Goal: Register for event/course: Sign up to attend an event or enroll in a course

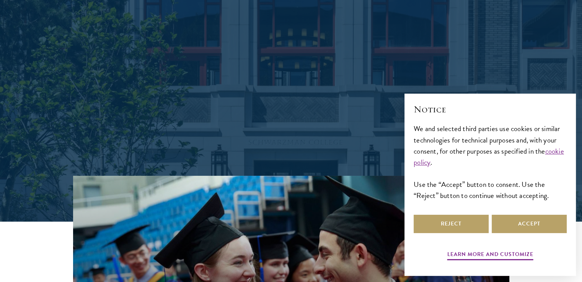
scroll to position [7, 0]
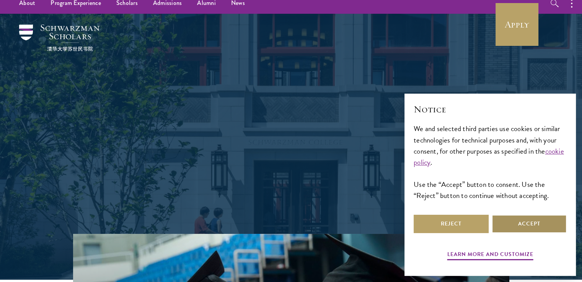
click at [502, 229] on button "Accept" at bounding box center [529, 224] width 75 height 18
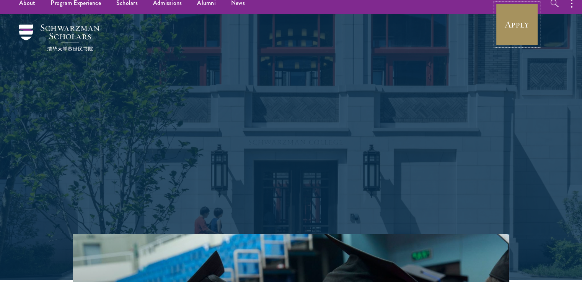
click at [522, 33] on link "Apply" at bounding box center [516, 24] width 43 height 43
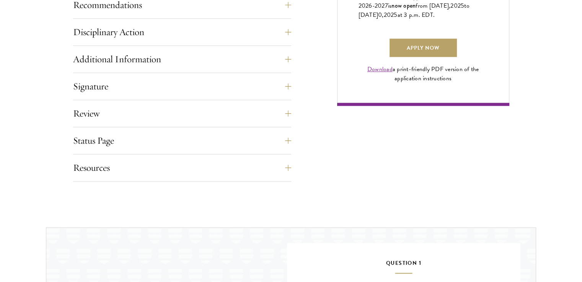
scroll to position [582, 0]
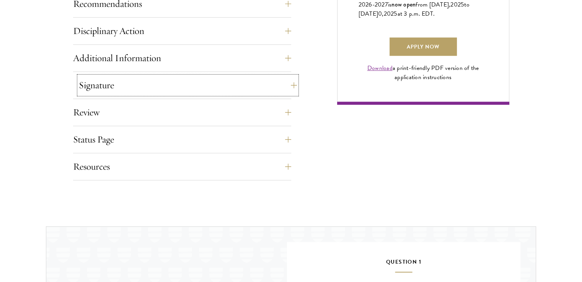
click at [237, 79] on button "Signature" at bounding box center [188, 85] width 218 height 18
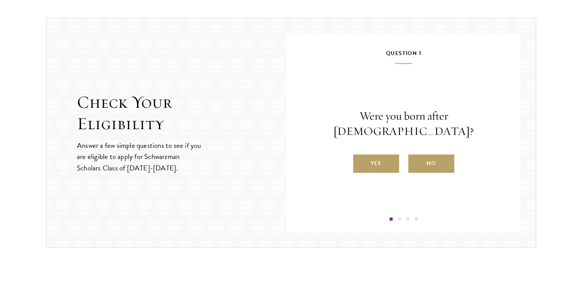
scroll to position [801, 0]
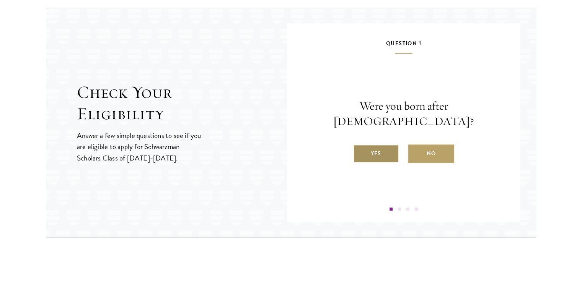
click at [365, 145] on label "Yes" at bounding box center [376, 154] width 46 height 18
click at [360, 145] on input "Yes" at bounding box center [356, 148] width 7 height 7
radio input "true"
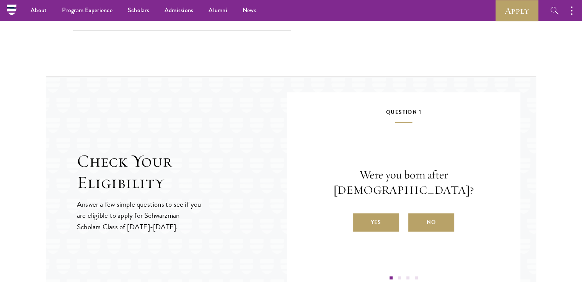
scroll to position [743, 0]
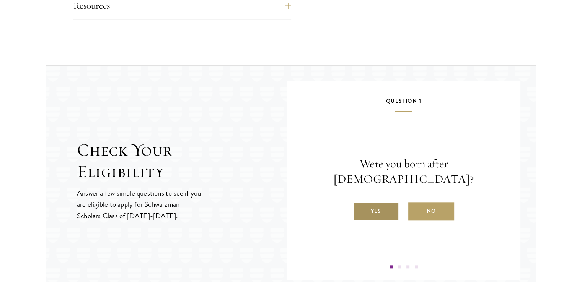
click at [373, 203] on label "Yes" at bounding box center [376, 211] width 46 height 18
click at [360, 203] on input "Yes" at bounding box center [356, 206] width 7 height 7
click at [381, 210] on label "Yes" at bounding box center [376, 211] width 46 height 18
click at [360, 210] on input "Yes" at bounding box center [356, 206] width 7 height 7
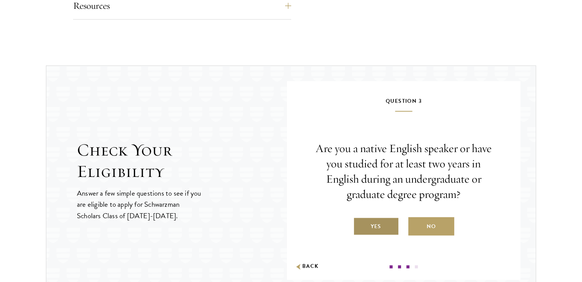
click at [373, 227] on label "Yes" at bounding box center [376, 226] width 46 height 18
click at [360, 225] on input "Yes" at bounding box center [356, 221] width 7 height 7
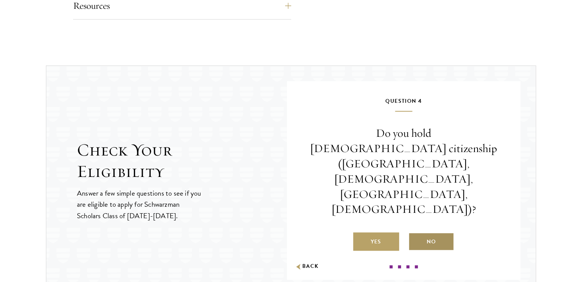
click at [428, 233] on label "No" at bounding box center [431, 242] width 46 height 18
click at [415, 234] on input "No" at bounding box center [411, 237] width 7 height 7
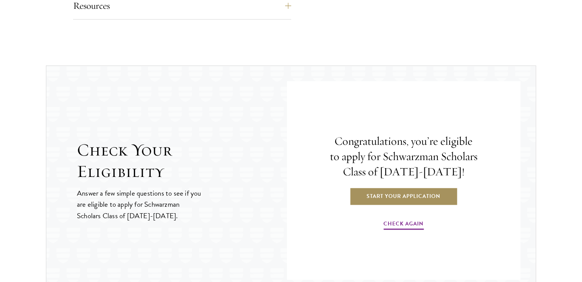
click at [422, 198] on link "Start Your Application" at bounding box center [403, 196] width 108 height 18
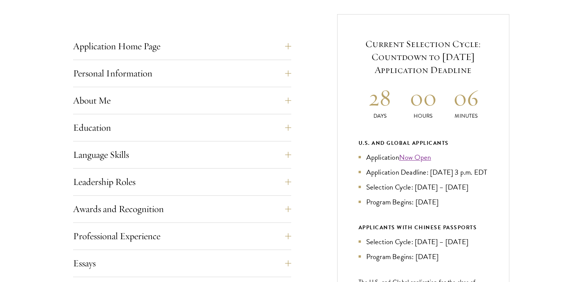
scroll to position [296, 0]
click at [292, 74] on button "Personal Information" at bounding box center [188, 73] width 218 height 18
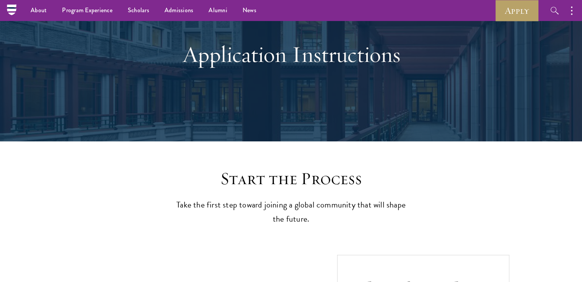
scroll to position [50, 0]
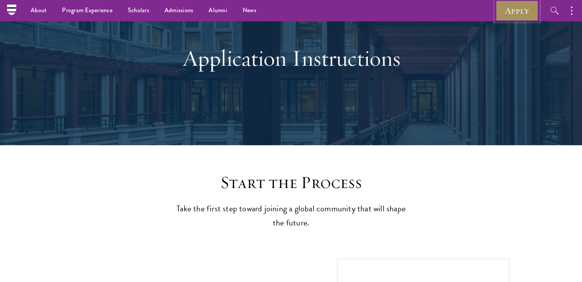
click at [523, 12] on link "Apply" at bounding box center [516, 10] width 43 height 21
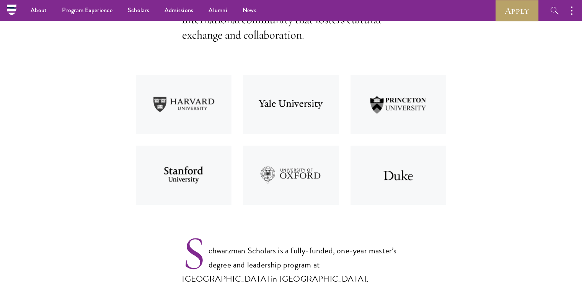
scroll to position [277, 0]
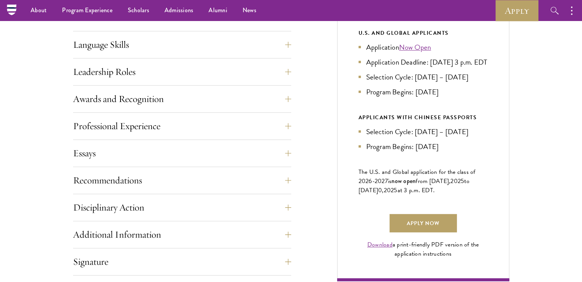
scroll to position [406, 0]
click at [430, 233] on link "Apply Now" at bounding box center [422, 223] width 67 height 18
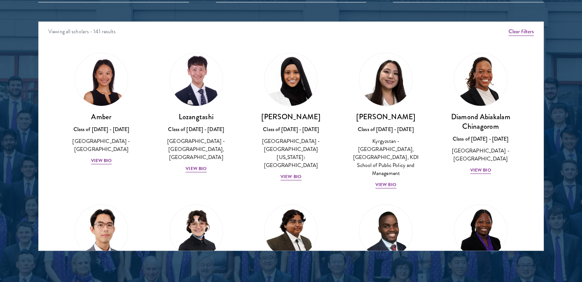
scroll to position [995, 0]
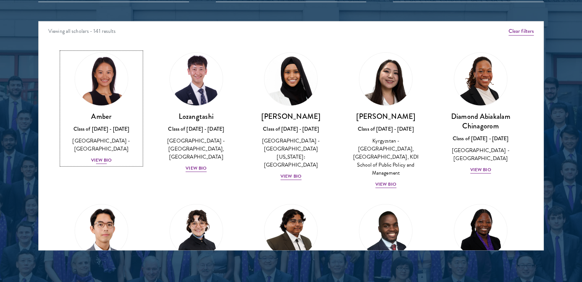
click at [109, 157] on div "View Bio" at bounding box center [101, 160] width 21 height 7
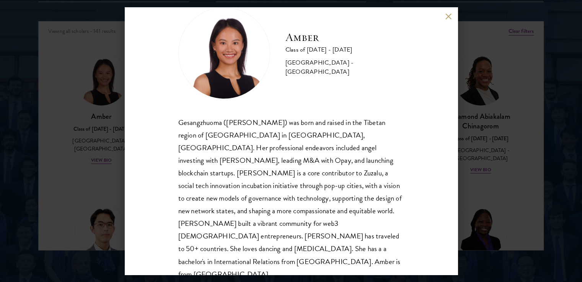
scroll to position [26, 0]
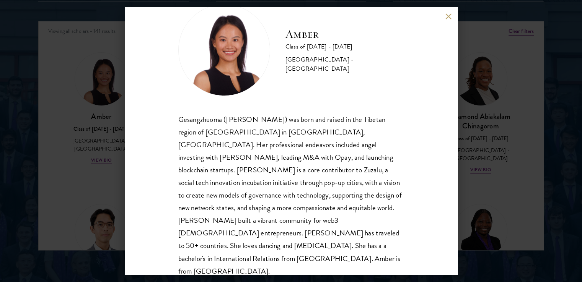
click at [448, 15] on button at bounding box center [448, 16] width 7 height 7
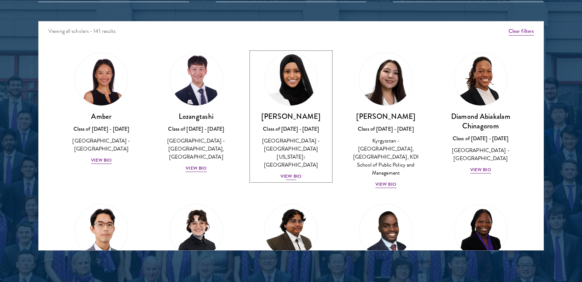
click at [294, 173] on div "View Bio" at bounding box center [290, 176] width 21 height 7
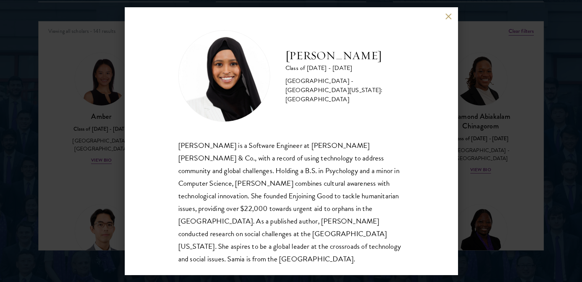
click at [449, 16] on button at bounding box center [448, 16] width 7 height 7
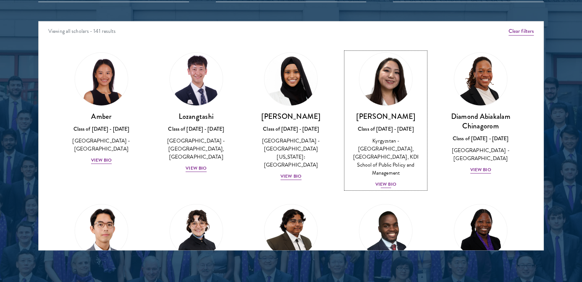
click at [383, 181] on div "View Bio" at bounding box center [385, 184] width 21 height 7
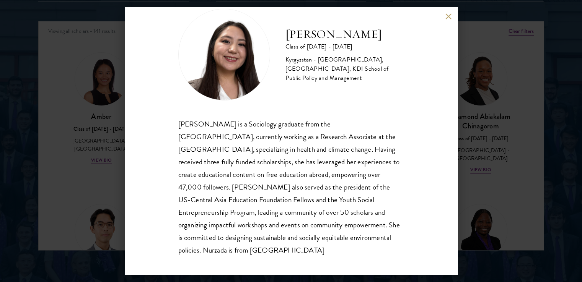
scroll to position [26, 0]
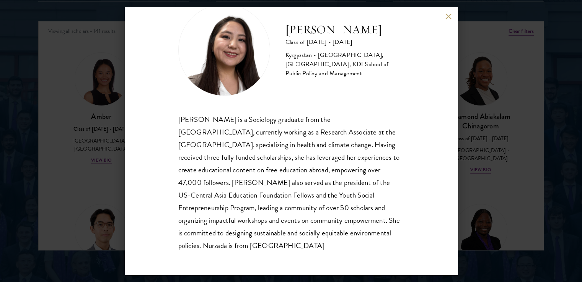
click at [448, 14] on button at bounding box center [448, 16] width 7 height 7
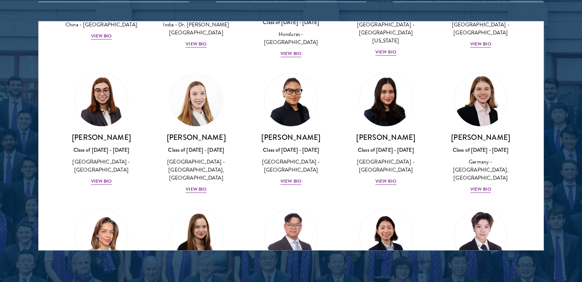
scroll to position [1728, 0]
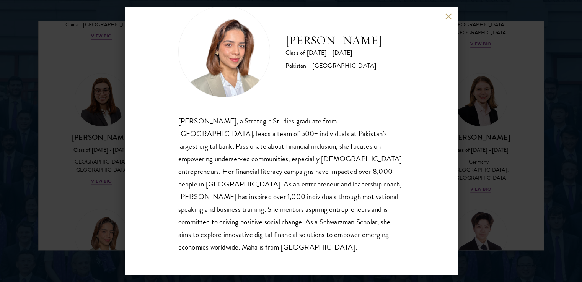
scroll to position [25, 0]
click at [448, 21] on div "Maha Latif Class of 2025 - 2026 Pakistan - National Defence University Maha Lat…" at bounding box center [291, 141] width 333 height 268
click at [446, 18] on button at bounding box center [448, 16] width 7 height 7
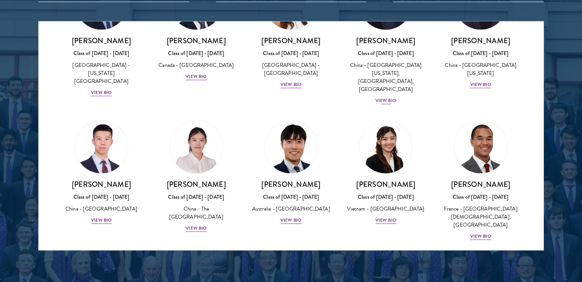
scroll to position [2178, 0]
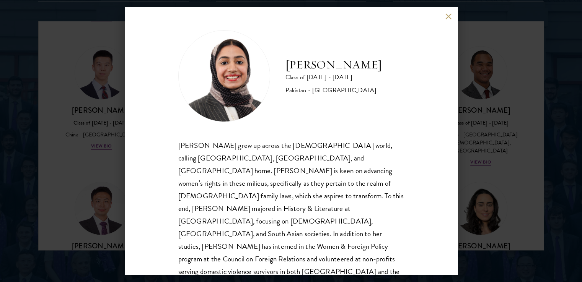
click at [450, 19] on button at bounding box center [448, 16] width 7 height 7
